Goal: Transaction & Acquisition: Purchase product/service

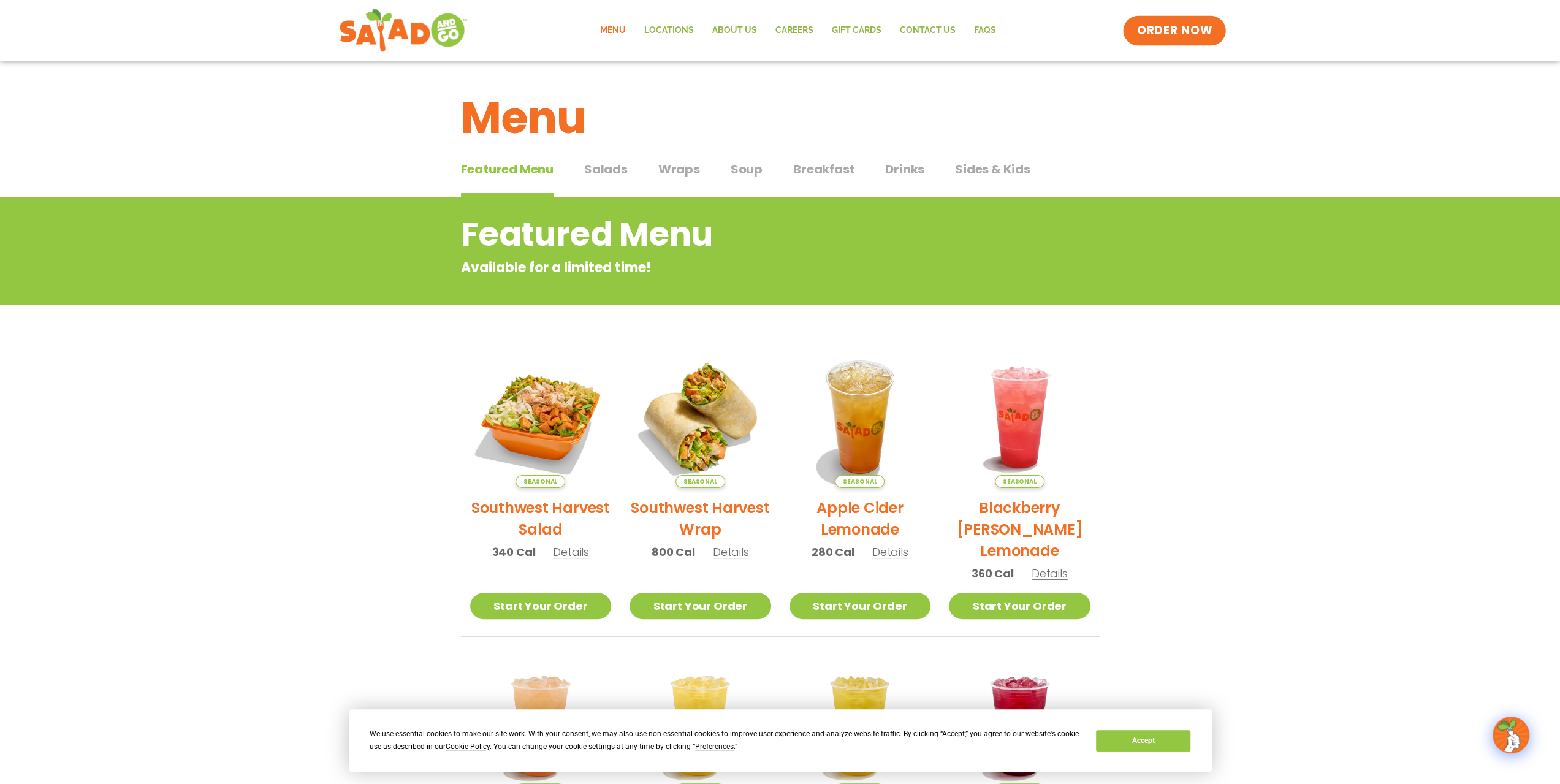
click at [1169, 32] on span "ORDER NOW" at bounding box center [1174, 30] width 76 height 16
click at [622, 166] on span "Salads" at bounding box center [606, 169] width 43 height 19
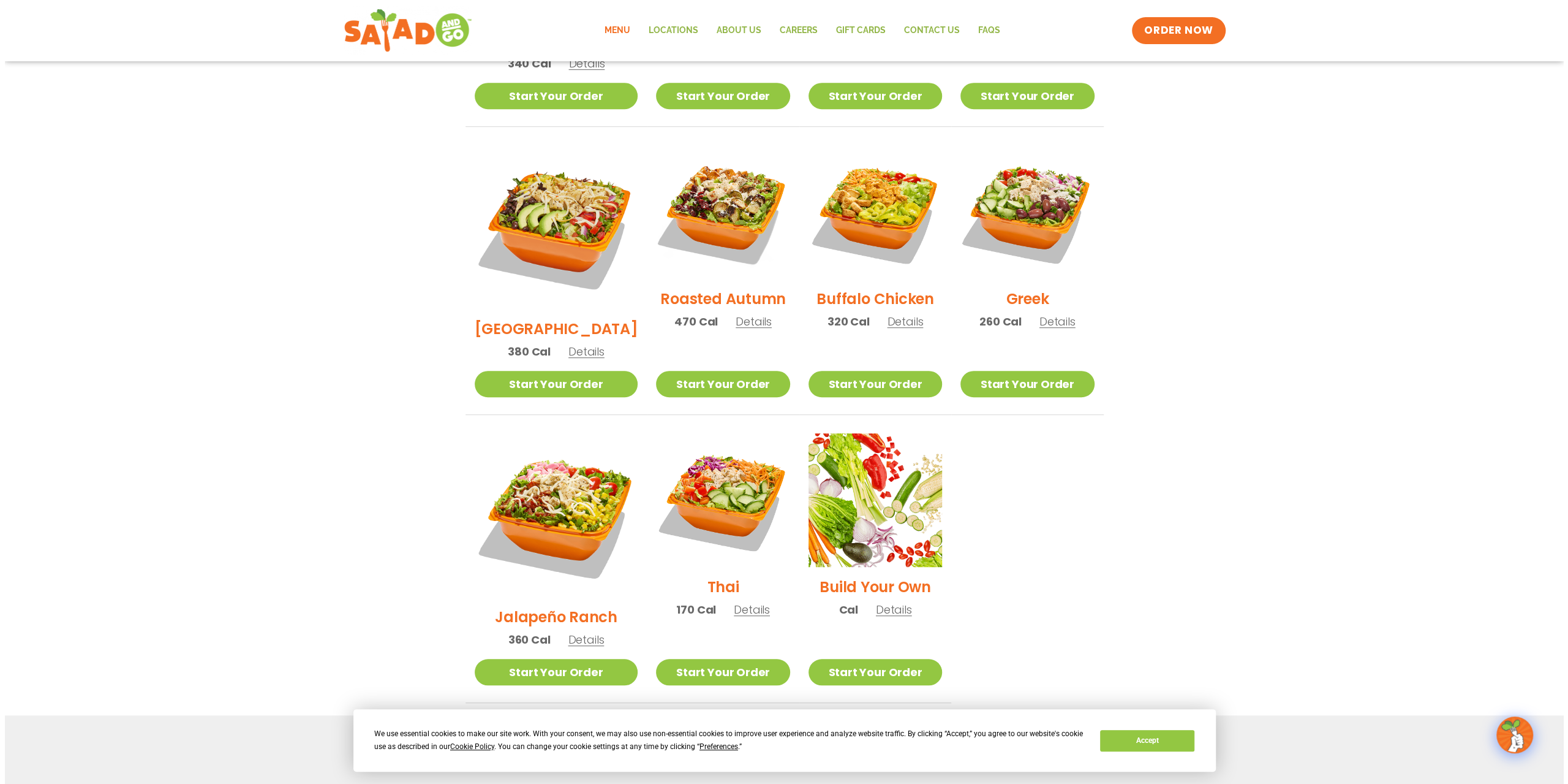
scroll to position [613, 0]
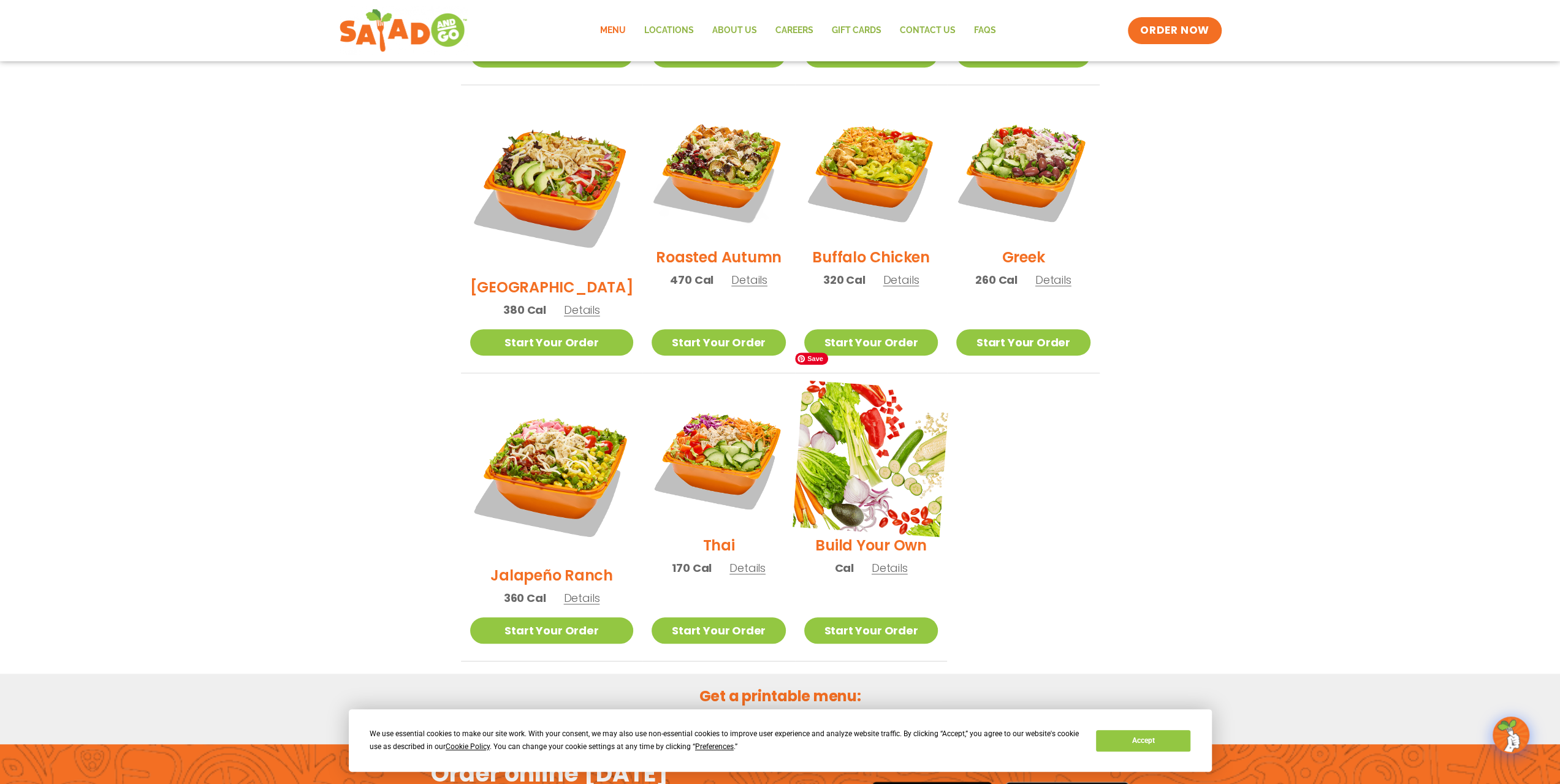
click at [840, 430] on img at bounding box center [871, 458] width 157 height 157
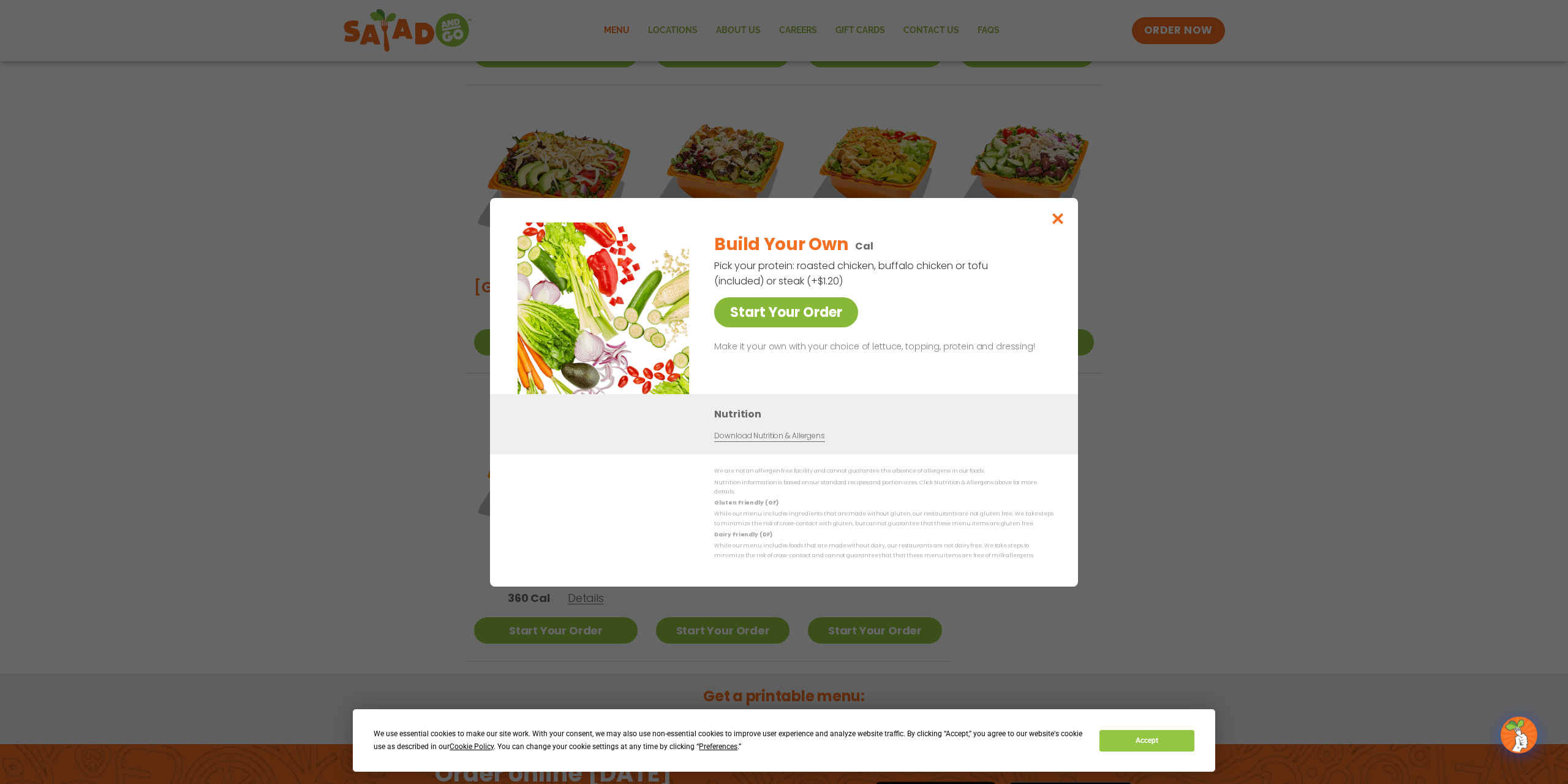
click at [788, 316] on link "Start Your Order" at bounding box center [786, 312] width 144 height 30
